Goal: Task Accomplishment & Management: Manage account settings

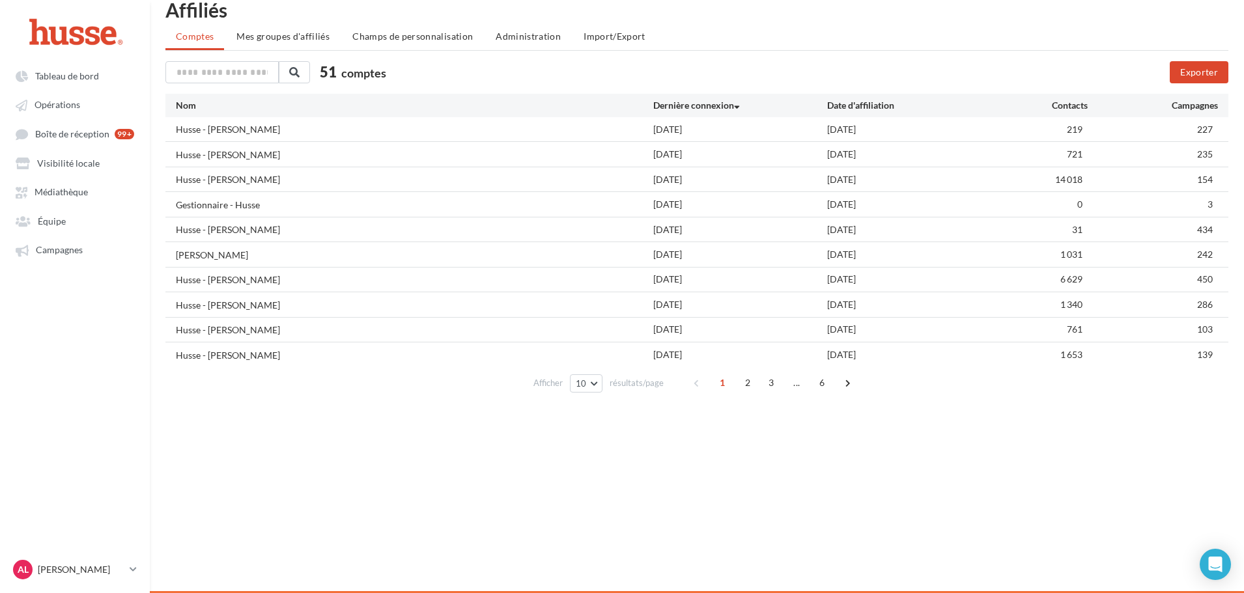
scroll to position [21, 0]
click at [589, 384] on button "10" at bounding box center [586, 384] width 33 height 18
click at [597, 485] on button "100" at bounding box center [615, 477] width 91 height 23
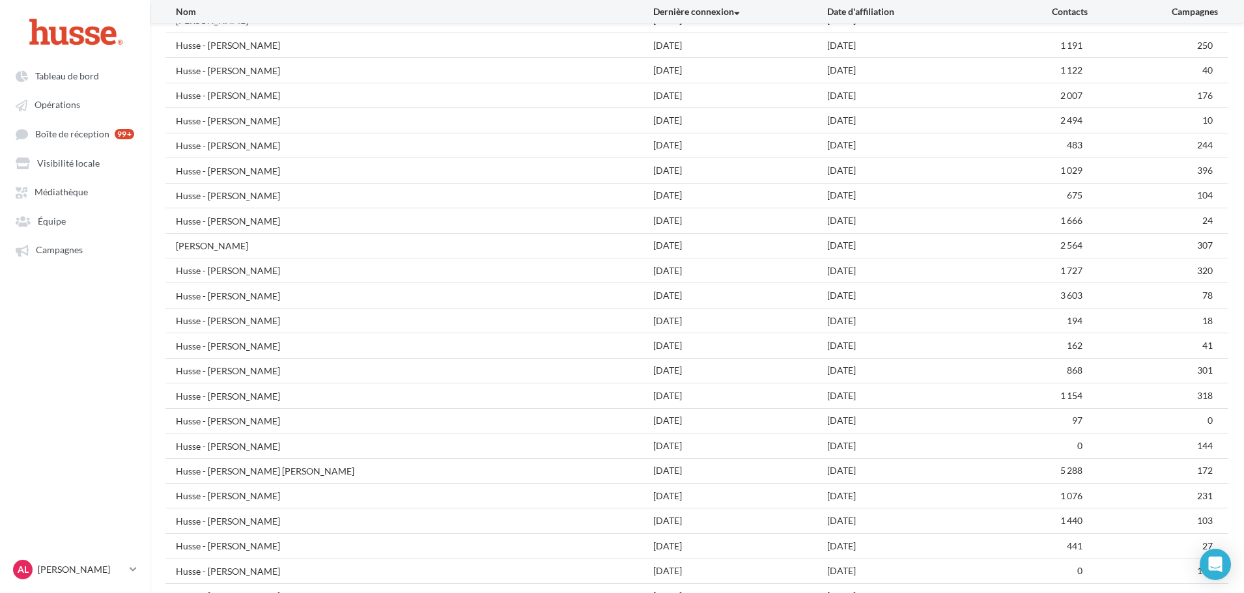
scroll to position [737, 0]
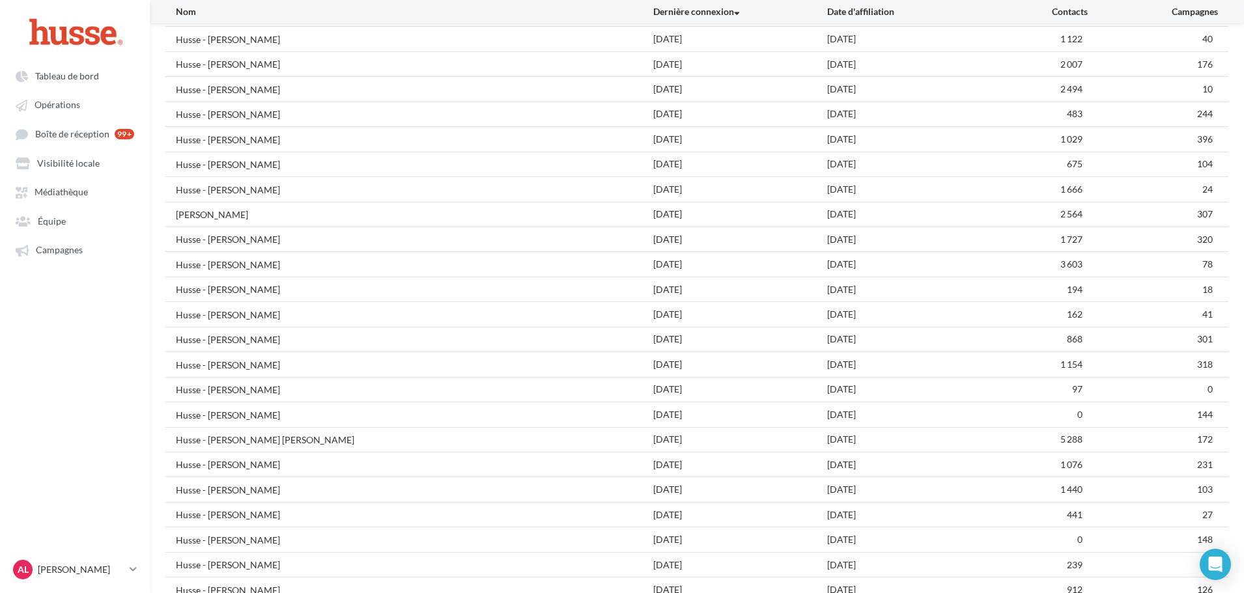
drag, startPoint x: 197, startPoint y: 341, endPoint x: 304, endPoint y: 335, distance: 107.0
click at [304, 335] on div "Husse - [PERSON_NAME]" at bounding box center [414, 340] width 477 height 14
click at [130, 559] on link "AL [PERSON_NAME].l" at bounding box center [74, 570] width 129 height 25
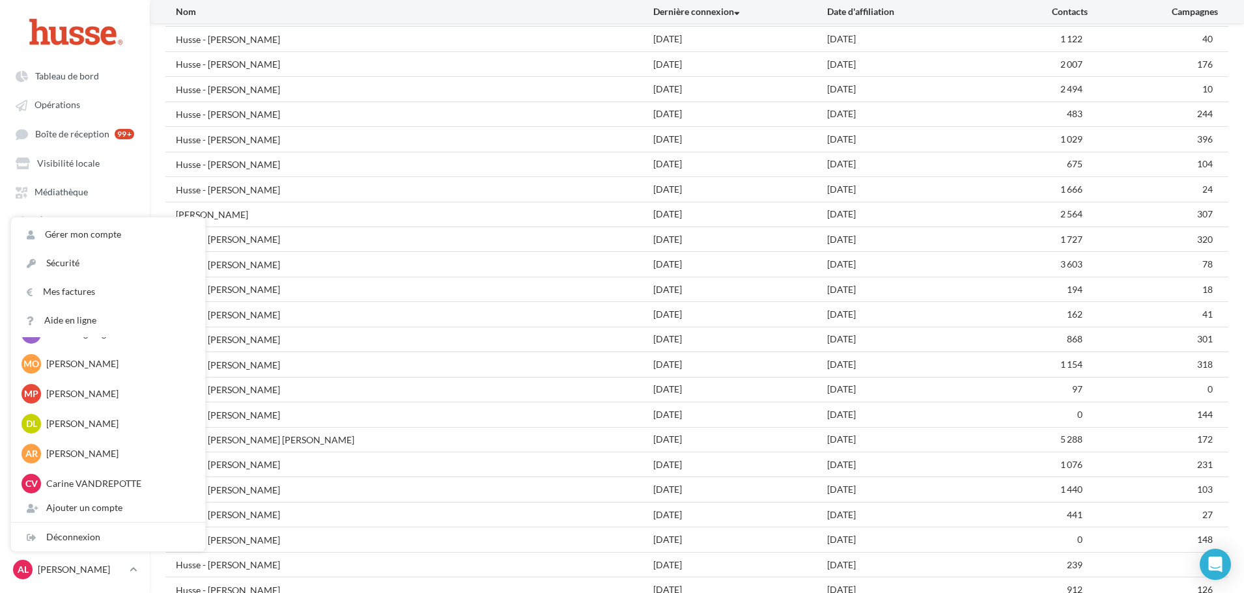
scroll to position [1289, 0]
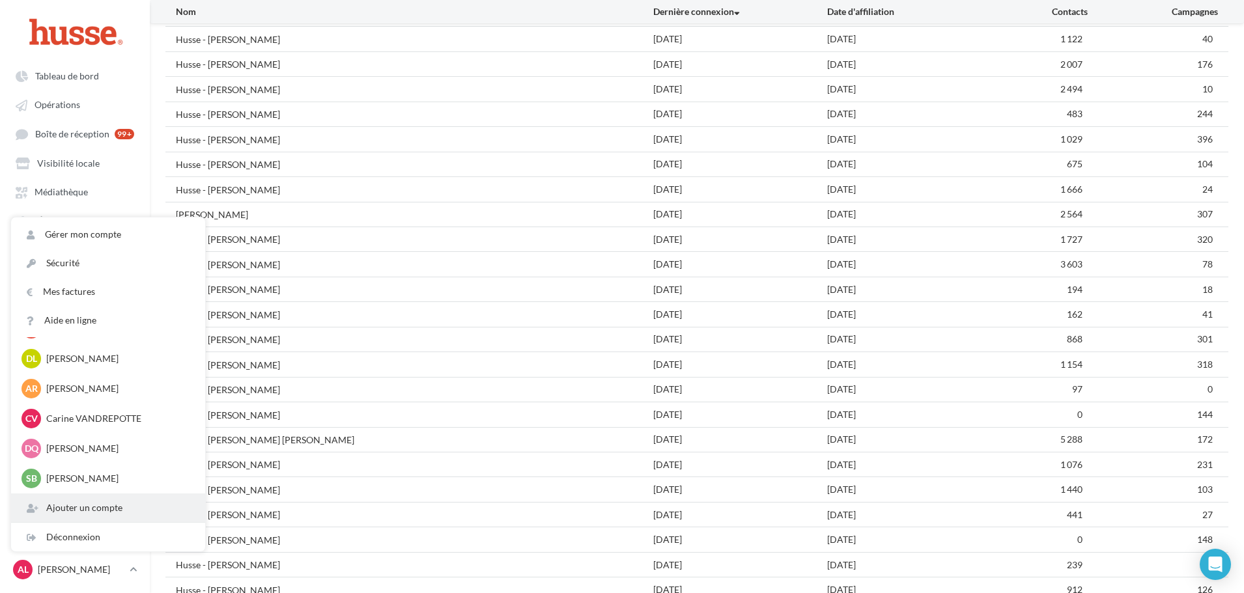
click at [64, 513] on div "Ajouter un compte" at bounding box center [108, 508] width 194 height 29
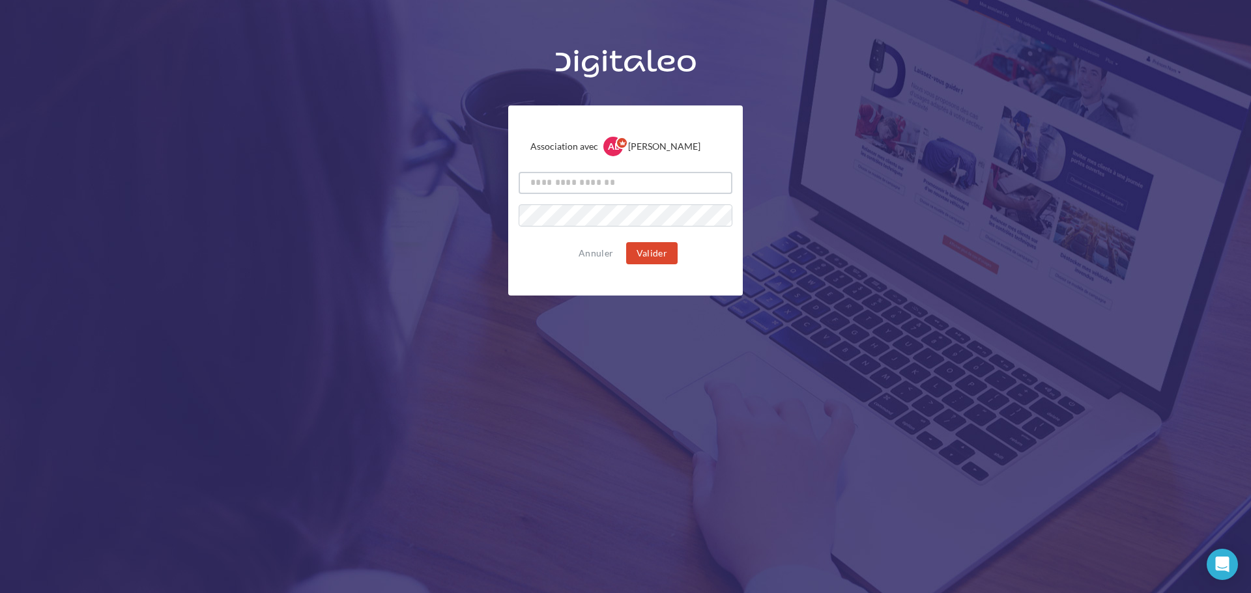
click at [643, 188] on input "text" at bounding box center [625, 183] width 214 height 22
click at [565, 272] on div "Association avec AL [PERSON_NAME].l Annuler Valider" at bounding box center [625, 201] width 234 height 190
click at [593, 258] on button "Annuler" at bounding box center [595, 254] width 45 height 16
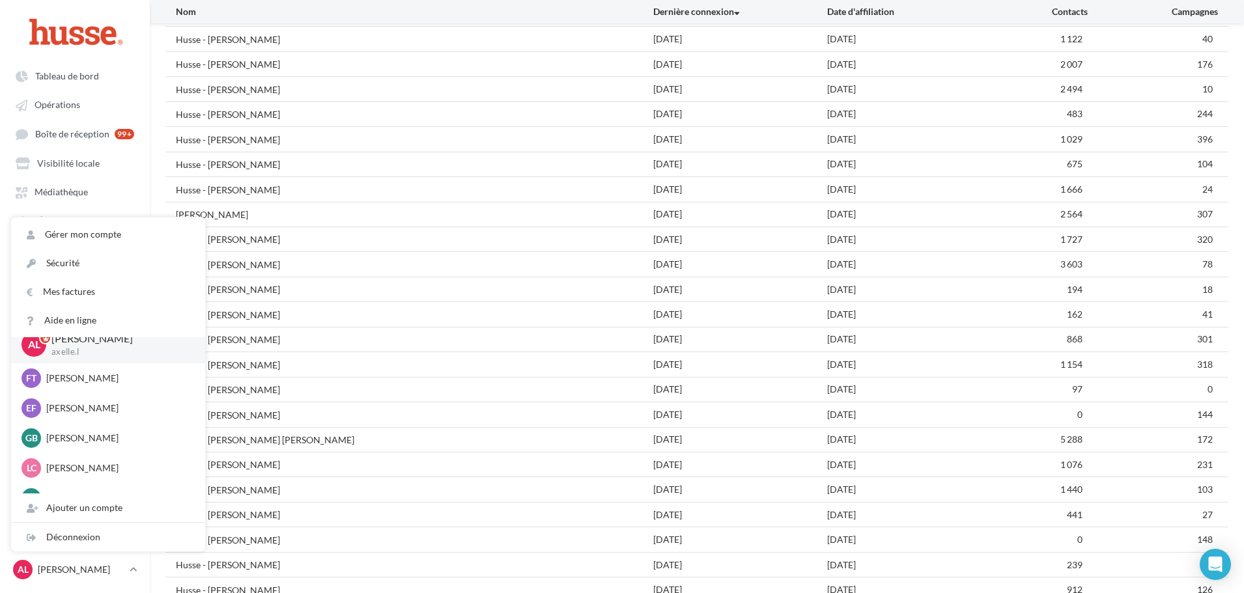
scroll to position [0, 0]
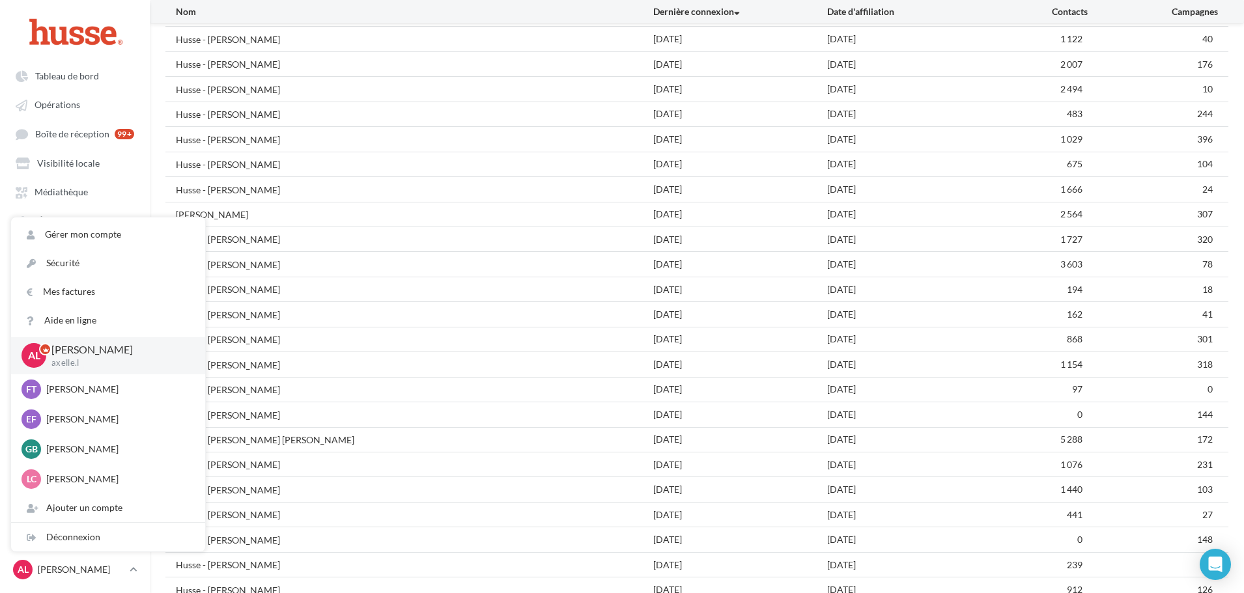
click at [147, 170] on ul "Tableau de bord Opérations Boîte de réception 99+ Visibilité locale Équipe" at bounding box center [75, 163] width 149 height 208
